Goal: Task Accomplishment & Management: Manage account settings

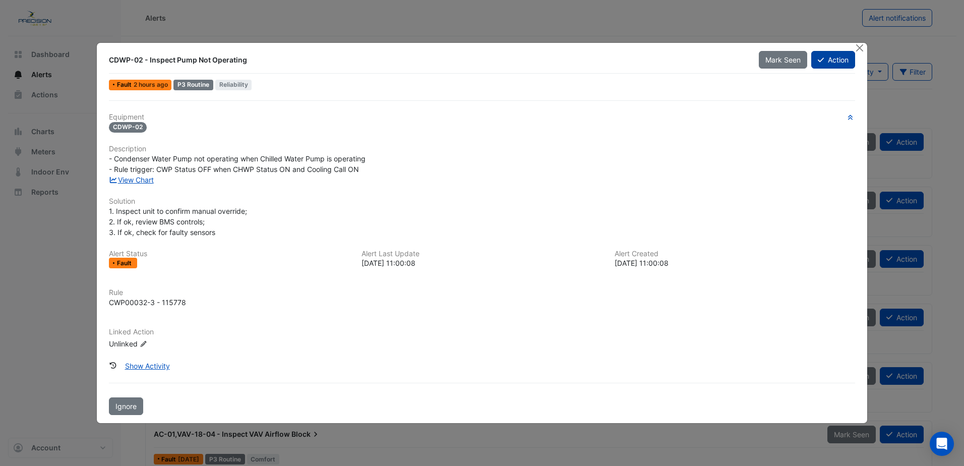
click at [828, 58] on button "Action" at bounding box center [833, 60] width 44 height 18
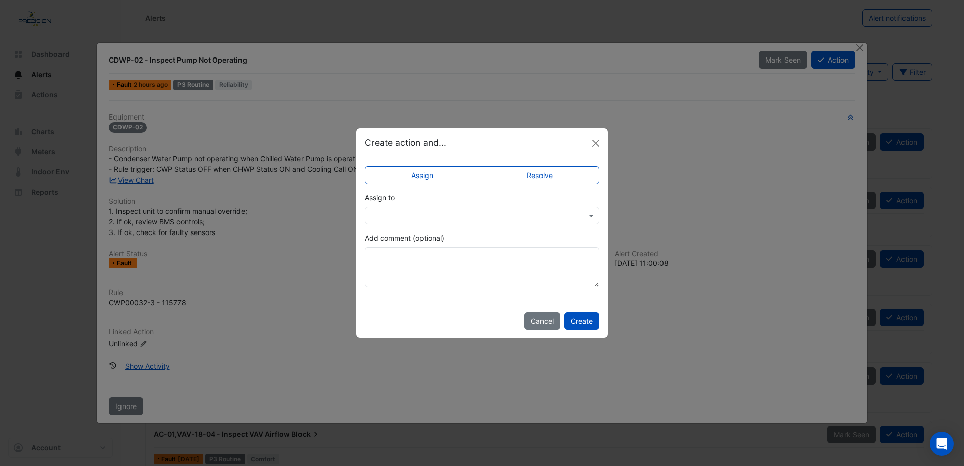
click at [507, 172] on label "Resolve" at bounding box center [540, 175] width 120 height 18
click at [413, 270] on textarea "Add comment (optional)" at bounding box center [481, 267] width 235 height 40
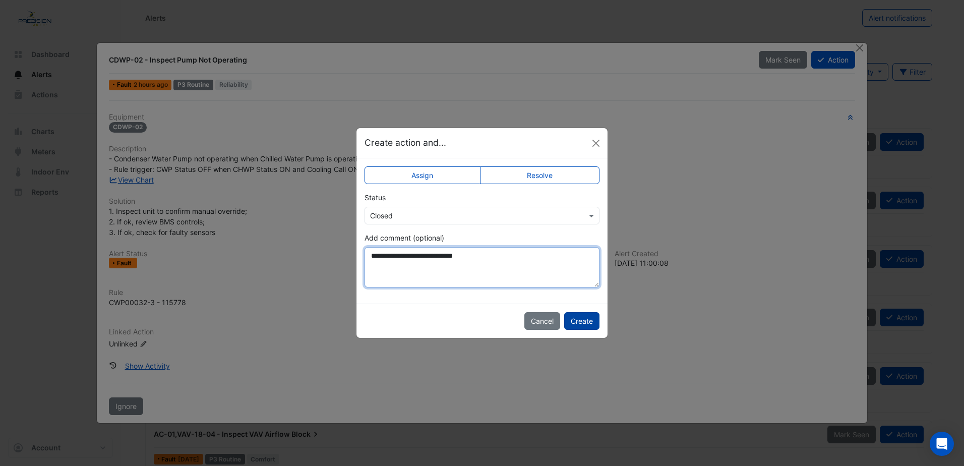
type textarea "**********"
click at [591, 322] on button "Create" at bounding box center [581, 321] width 35 height 18
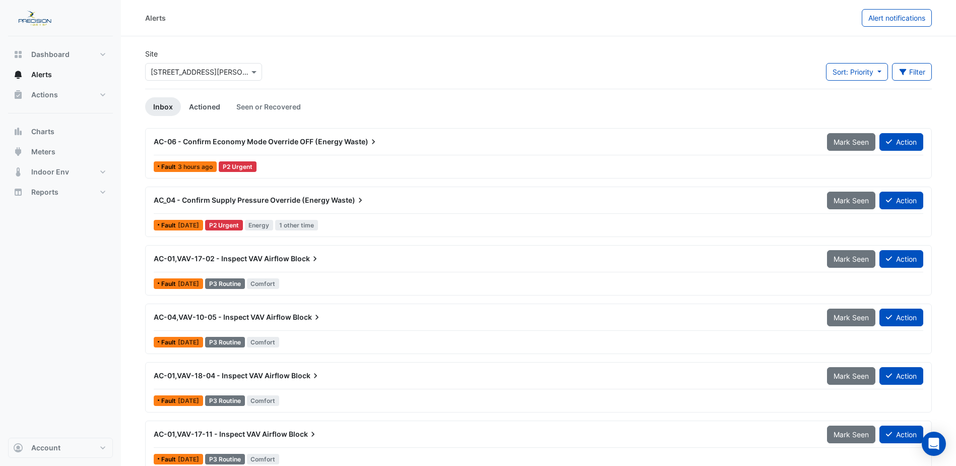
click at [199, 105] on link "Actioned" at bounding box center [204, 106] width 47 height 19
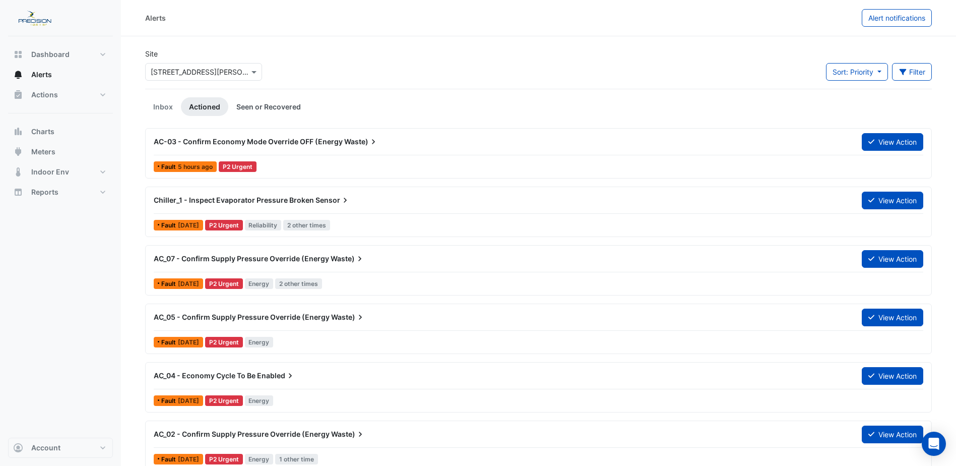
click at [261, 108] on link "Seen or Recovered" at bounding box center [268, 106] width 81 height 19
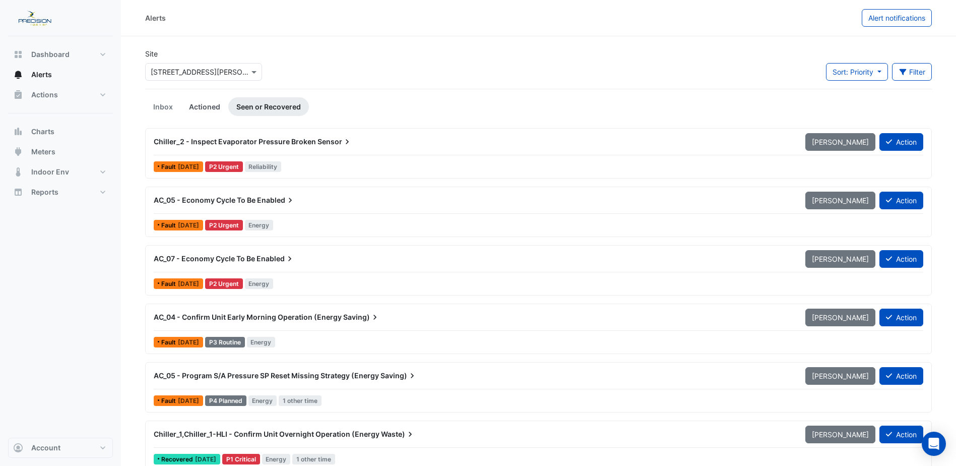
click at [199, 108] on link "Actioned" at bounding box center [204, 106] width 47 height 19
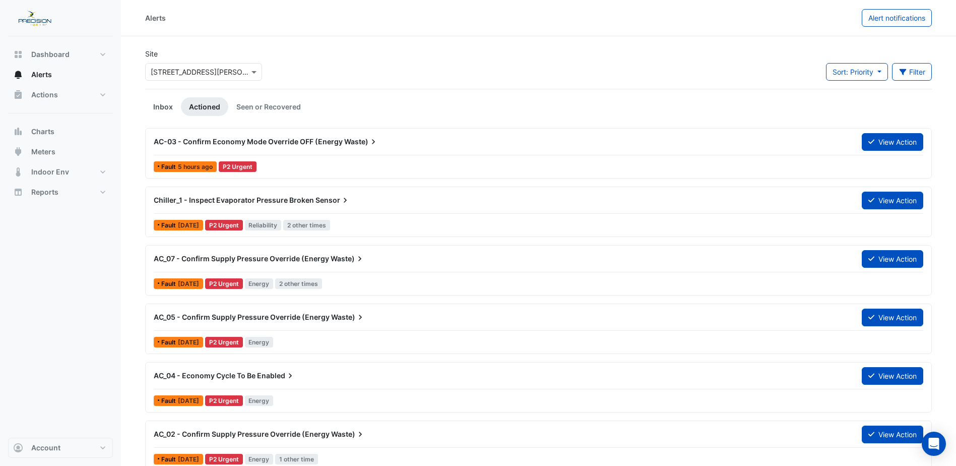
click at [161, 105] on link "Inbox" at bounding box center [163, 106] width 36 height 19
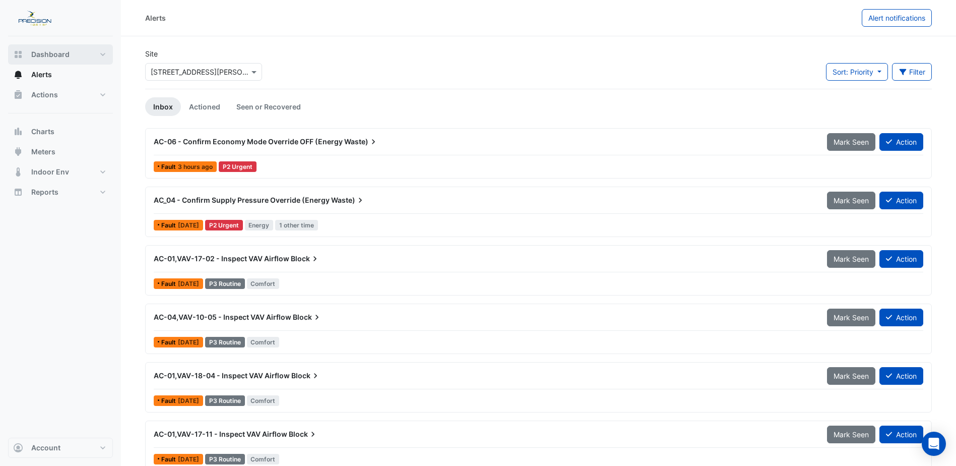
click at [42, 48] on button "Dashboard" at bounding box center [60, 54] width 105 height 20
select select "***"
